Goal: Information Seeking & Learning: Understand process/instructions

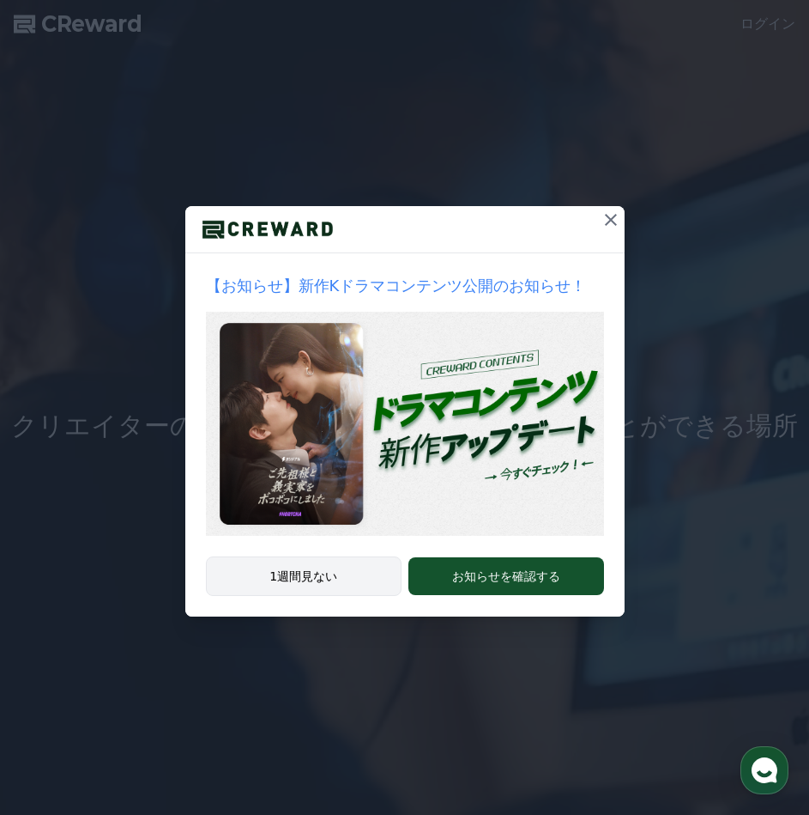
click at [340, 579] on button "1週間見ない" at bounding box center [304, 575] width 197 height 39
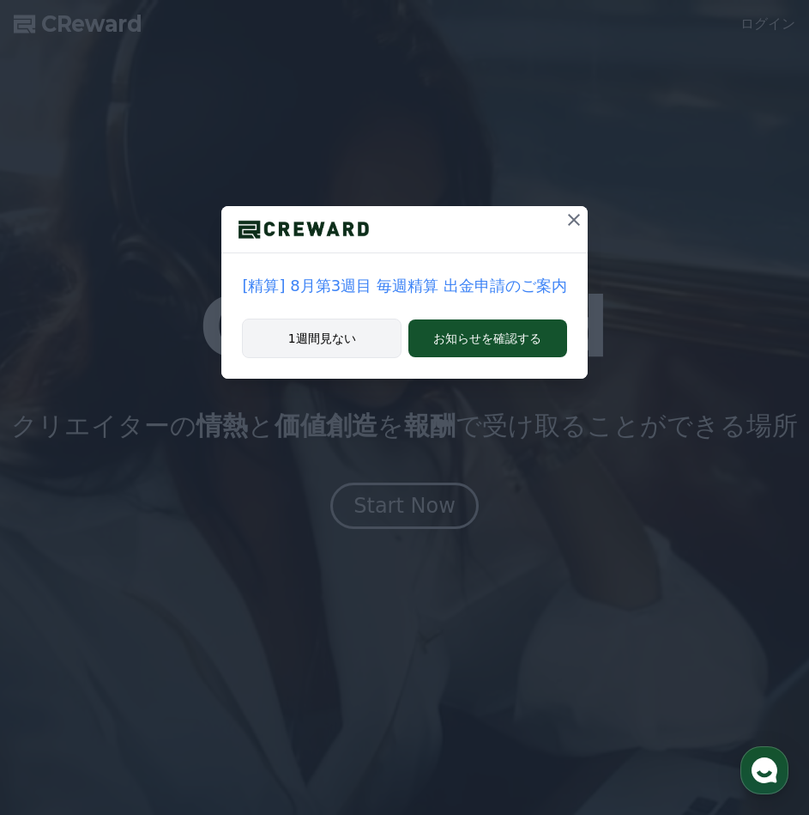
click at [373, 343] on button "1週間見ない" at bounding box center [322, 337] width 160 height 39
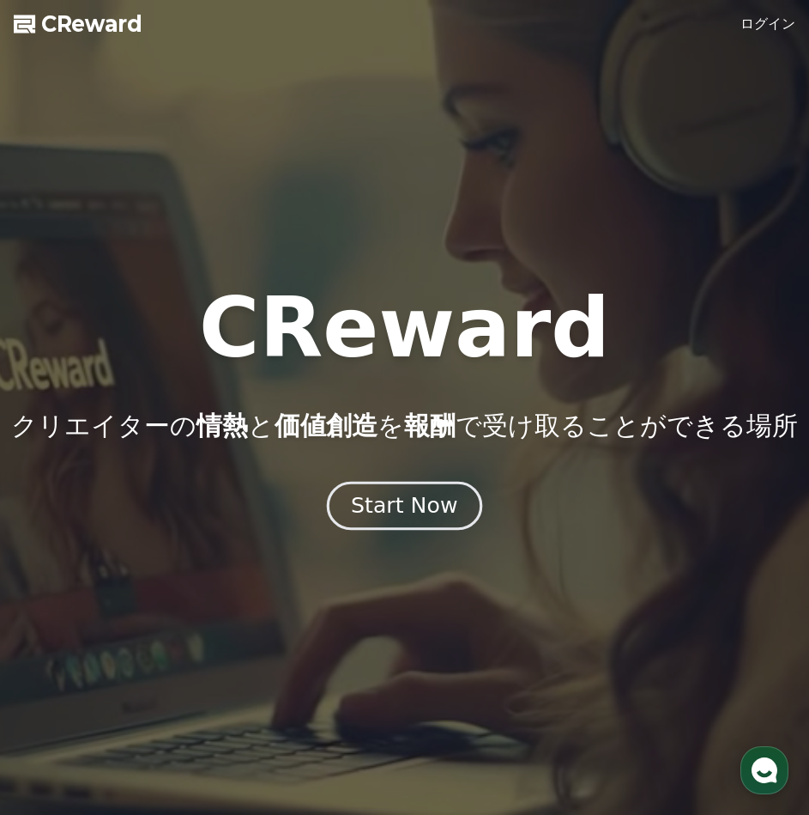
click at [394, 523] on button "Start Now" at bounding box center [404, 505] width 155 height 49
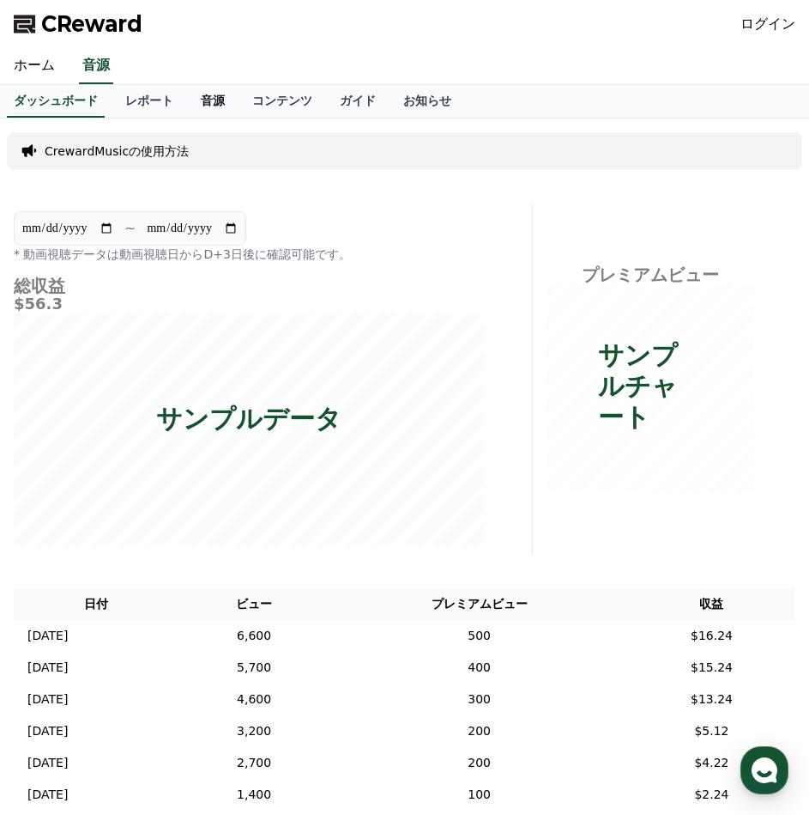
click at [187, 102] on link "音源" at bounding box center [213, 101] width 52 height 33
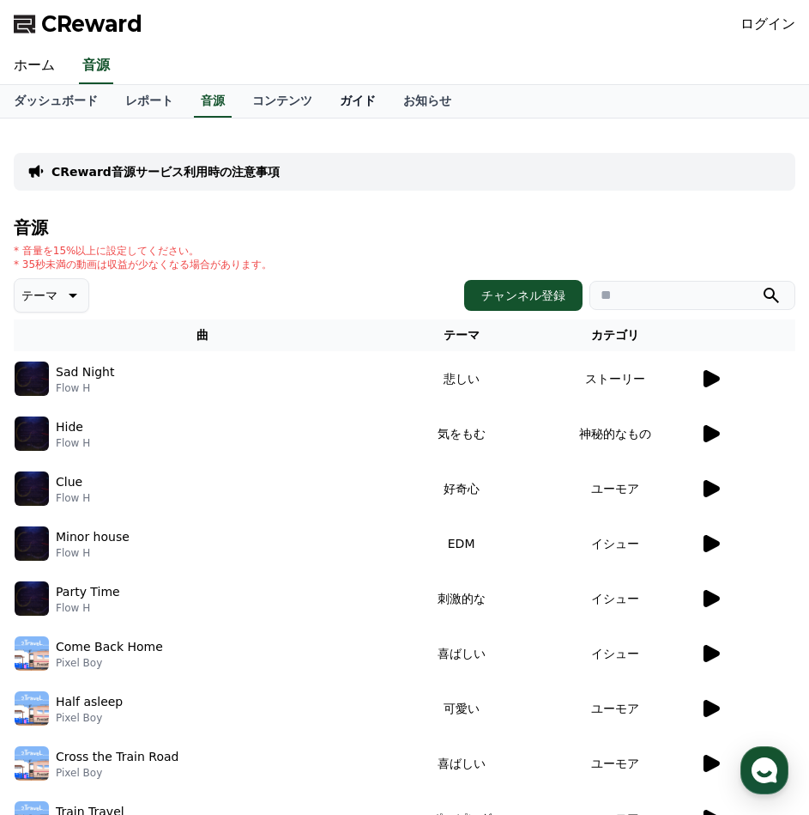
click at [326, 101] on link "ガイド" at bounding box center [358, 101] width 64 height 33
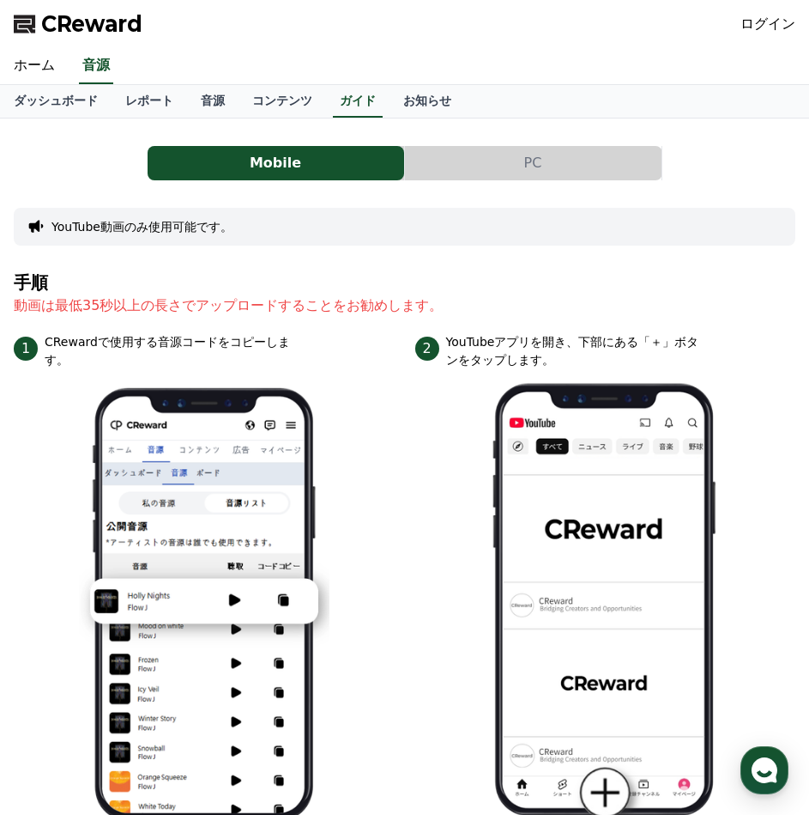
click at [479, 169] on button "PC" at bounding box center [533, 163] width 257 height 34
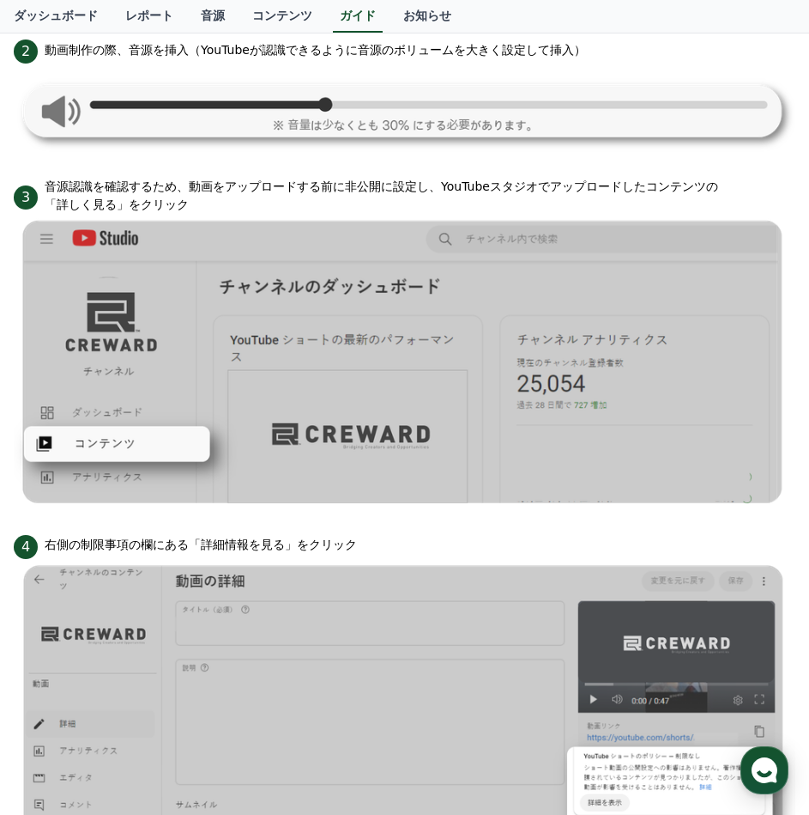
scroll to position [1202, 0]
